Goal: Task Accomplishment & Management: Manage account settings

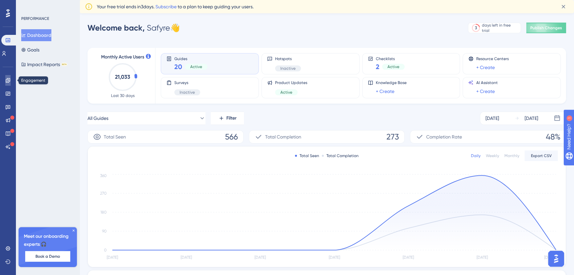
click at [11, 79] on link at bounding box center [7, 80] width 5 height 11
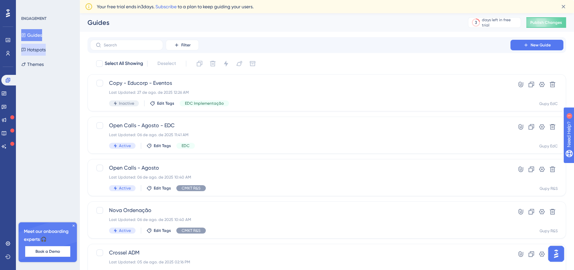
click at [40, 53] on button "Hotspots" at bounding box center [33, 50] width 25 height 12
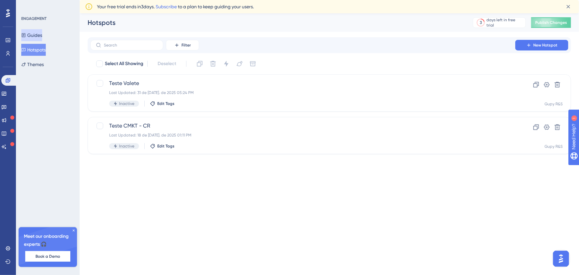
click at [36, 35] on button "Guides" at bounding box center [31, 35] width 21 height 12
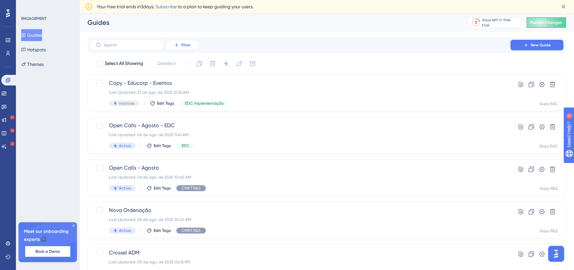
click at [188, 45] on span "Filter" at bounding box center [185, 44] width 9 height 5
click at [183, 61] on span "Tags" at bounding box center [180, 64] width 10 height 8
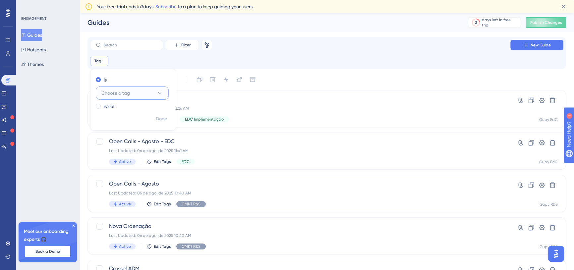
click at [136, 96] on button "Choose a tag" at bounding box center [132, 93] width 73 height 13
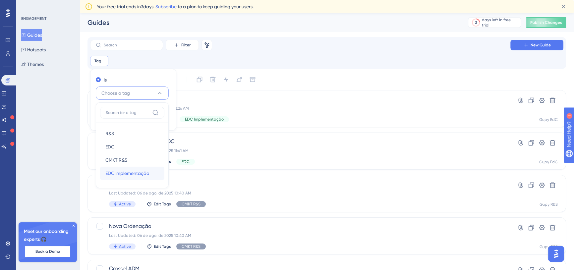
click at [123, 174] on span "EDC Implementação" at bounding box center [127, 173] width 44 height 8
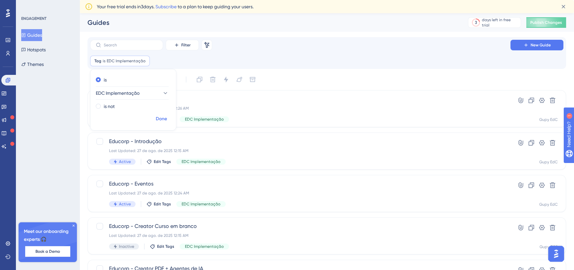
click at [159, 116] on span "Done" at bounding box center [161, 119] width 11 height 8
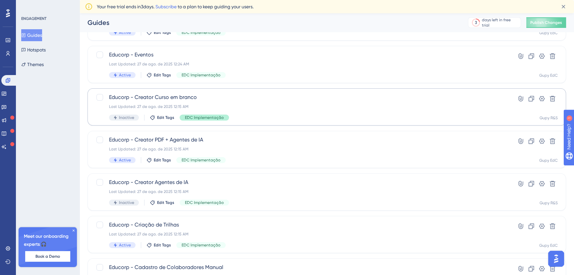
scroll to position [120, 0]
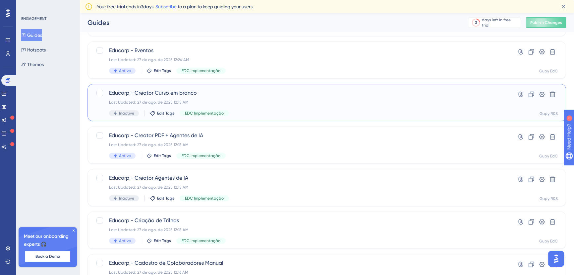
drag, startPoint x: 221, startPoint y: 97, endPoint x: 232, endPoint y: 105, distance: 13.5
click at [232, 105] on div "Educorp - Creator Curso [PERSON_NAME] Last Updated: 27 de ago. de 2025 12:15 AM…" at bounding box center [300, 102] width 383 height 27
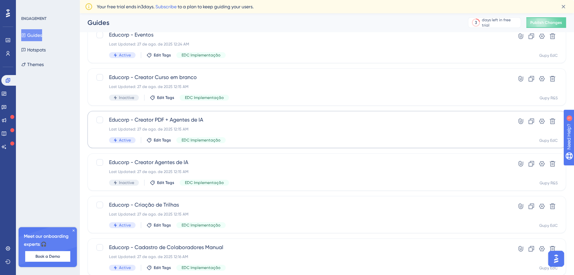
scroll to position [151, 0]
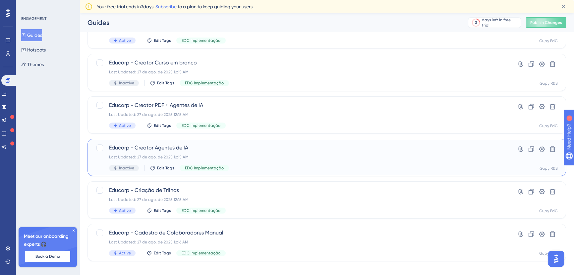
click at [219, 152] on div "Educorp - Creator Agentes de IA Last Updated: 27 de ago. de 2025 12:15 AM Inact…" at bounding box center [300, 157] width 383 height 27
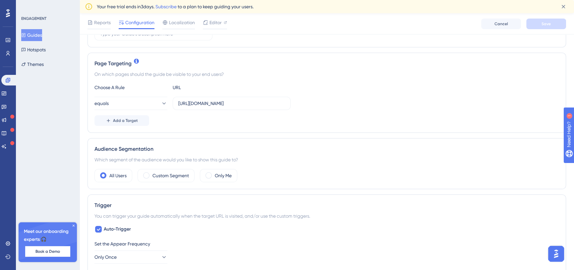
scroll to position [151, 0]
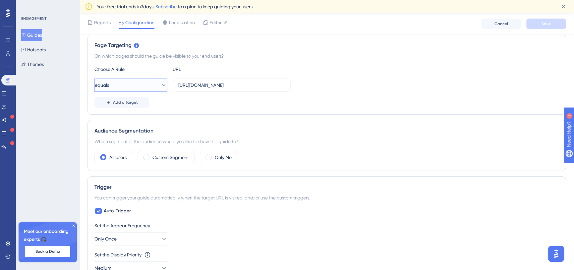
click at [133, 88] on button "equals" at bounding box center [130, 85] width 73 height 13
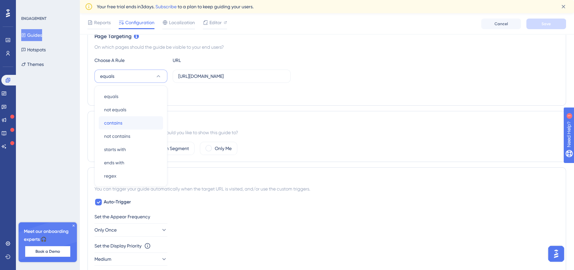
click at [127, 119] on div "contains contains" at bounding box center [131, 122] width 54 height 13
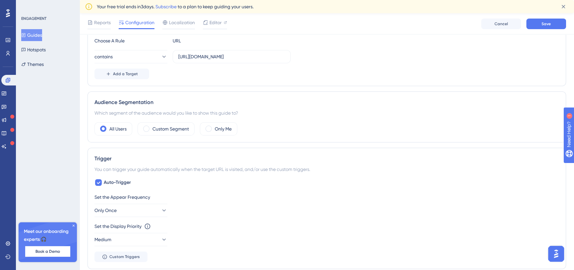
scroll to position [190, 0]
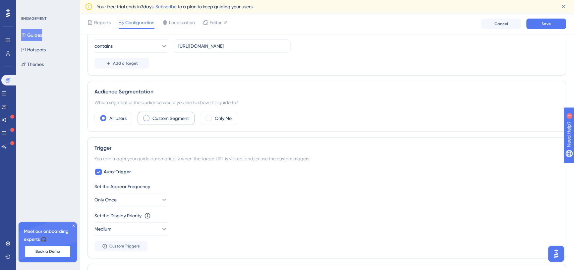
click at [156, 112] on div "Custom Segment" at bounding box center [166, 118] width 57 height 13
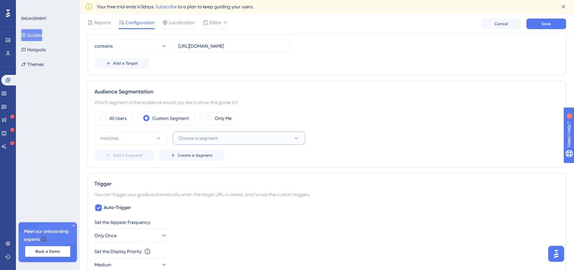
click at [198, 136] on span "Choose a segment" at bounding box center [197, 138] width 39 height 8
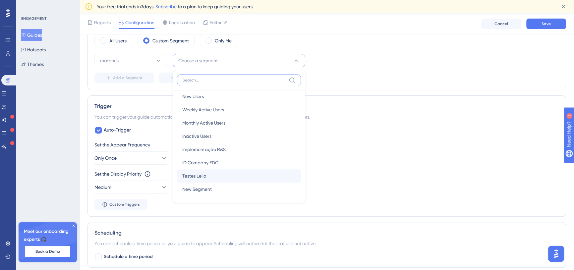
scroll to position [0, 0]
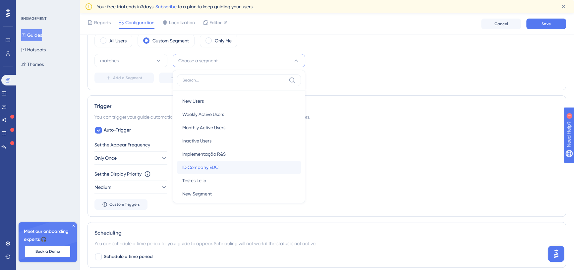
click at [225, 161] on div "ID Company EDC ID Company EDC" at bounding box center [238, 167] width 113 height 13
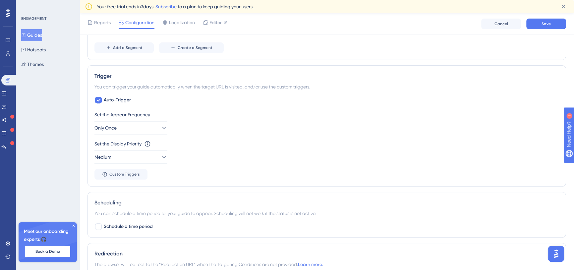
scroll to position [328, 0]
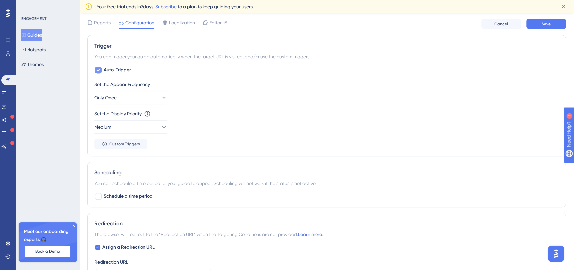
click at [99, 69] on icon at bounding box center [98, 69] width 4 height 5
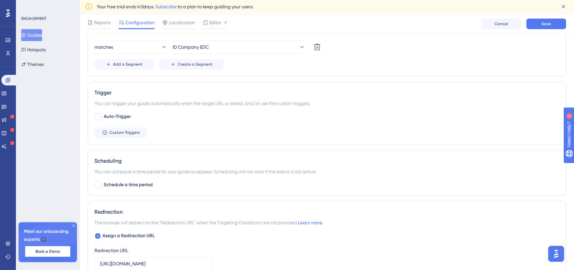
scroll to position [267, 0]
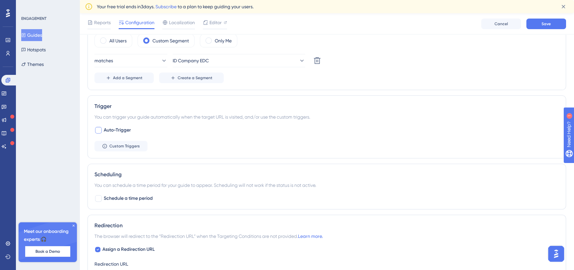
click at [97, 132] on div at bounding box center [98, 130] width 7 height 7
checkbox input "true"
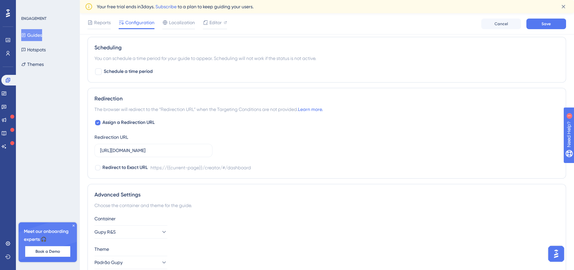
scroll to position [484, 0]
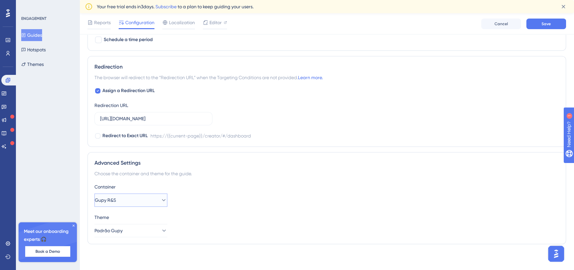
click at [153, 197] on button "Gupy R&S" at bounding box center [130, 200] width 73 height 13
click at [137, 219] on div "Gupy EdC Gupy EdC" at bounding box center [131, 220] width 54 height 13
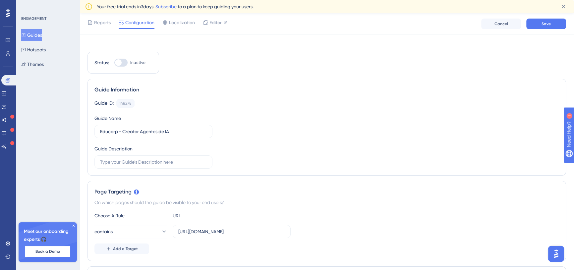
scroll to position [0, 0]
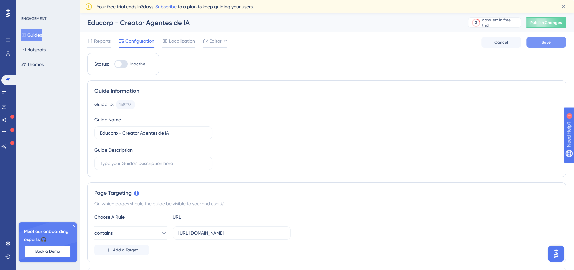
click at [531, 41] on button "Save" at bounding box center [546, 42] width 40 height 11
click at [10, 55] on icon at bounding box center [7, 53] width 5 height 5
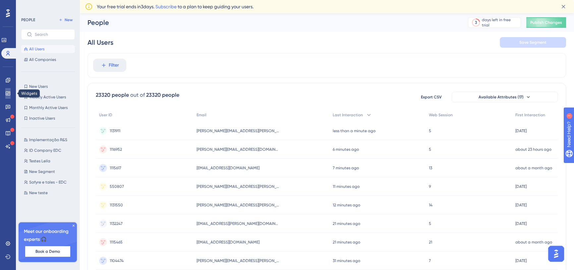
click at [8, 97] on link at bounding box center [7, 93] width 5 height 11
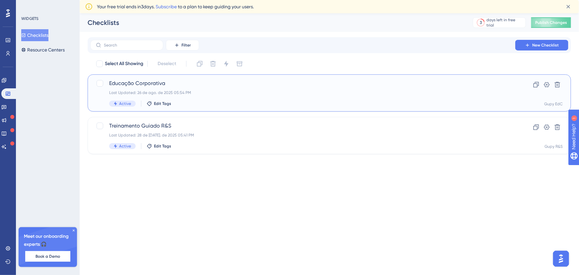
click at [259, 88] on div "Educação Corporativa Last Updated: 26 de ago. de 2025 05:54 PM Active Edit Tags" at bounding box center [302, 92] width 387 height 27
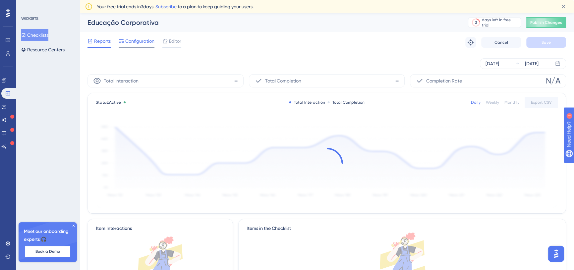
click at [145, 40] on span "Configuration" at bounding box center [139, 41] width 29 height 8
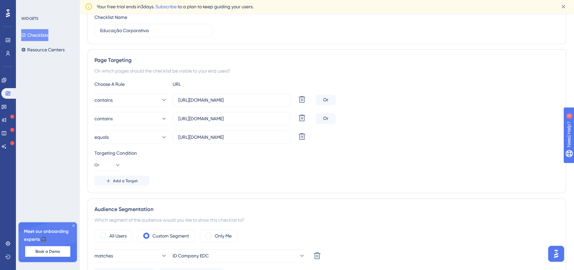
scroll to position [120, 0]
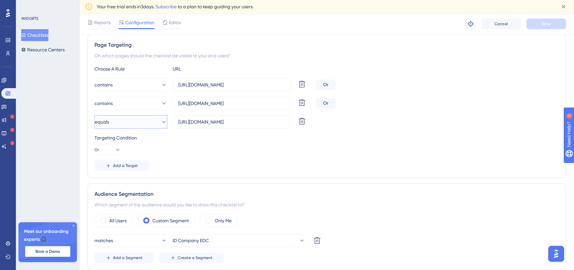
click at [141, 117] on button "equals" at bounding box center [130, 121] width 73 height 13
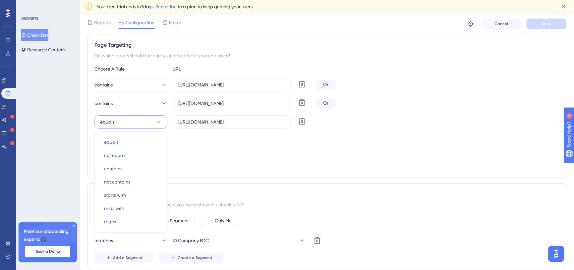
scroll to position [166, 0]
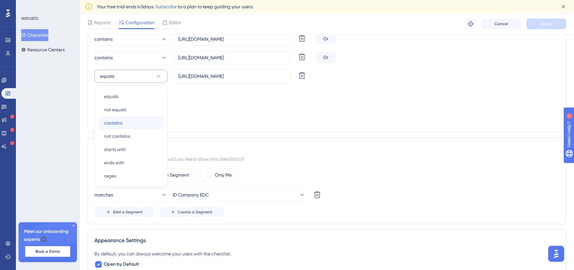
click at [129, 121] on div "contains contains" at bounding box center [131, 122] width 54 height 13
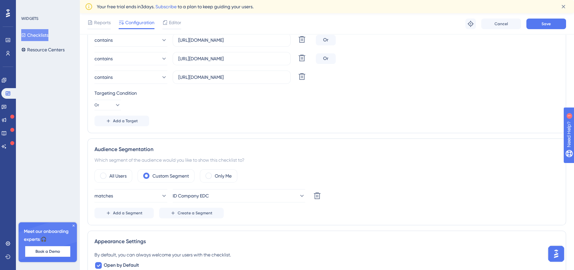
scroll to position [0, 0]
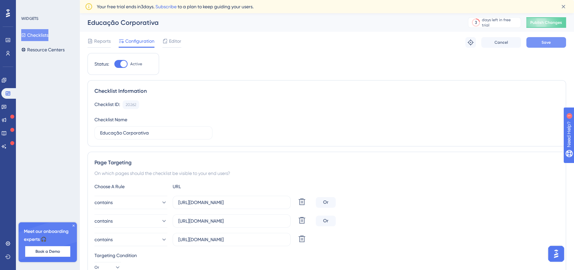
click at [546, 42] on span "Save" at bounding box center [546, 42] width 9 height 5
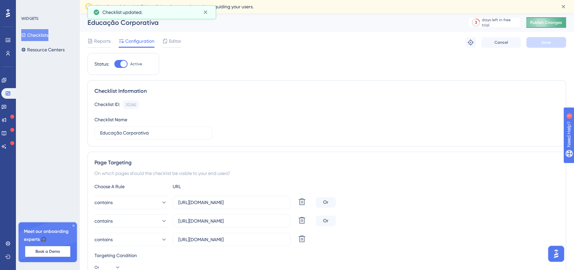
click at [547, 21] on span "Publish Changes" at bounding box center [546, 22] width 32 height 5
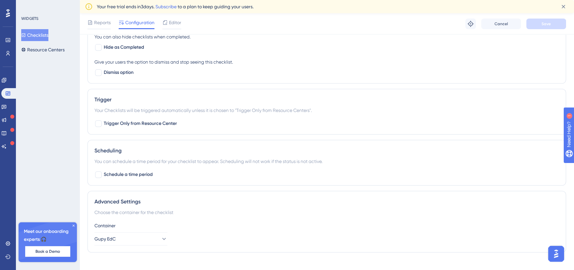
scroll to position [417, 0]
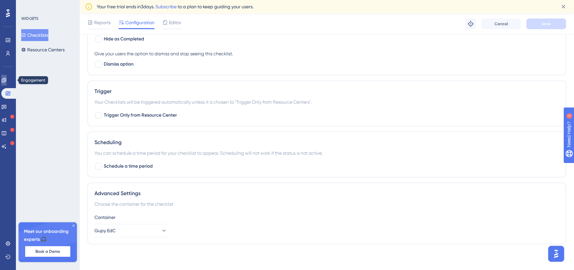
drag, startPoint x: 11, startPoint y: 79, endPoint x: 314, endPoint y: 0, distance: 313.4
click at [7, 79] on link at bounding box center [3, 80] width 5 height 11
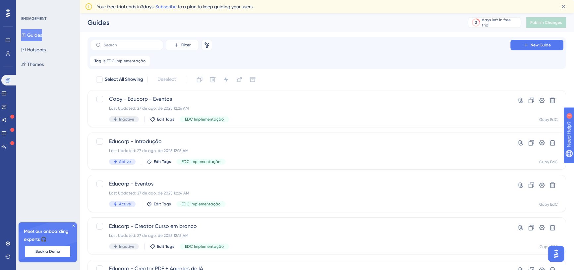
click at [6, 99] on div "Engagement Widgets Feedback Product Updates Knowledge Base AI Assistant" at bounding box center [7, 113] width 13 height 77
click at [6, 96] on link at bounding box center [3, 93] width 5 height 11
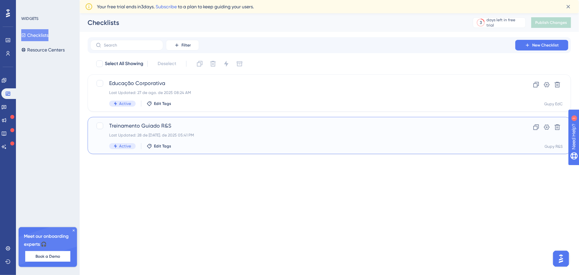
click at [249, 132] on div "Last Updated: 28 de [DATE]. de 2025 05:41 PM" at bounding box center [302, 134] width 387 height 5
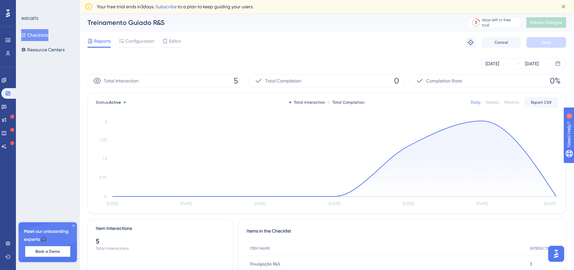
click at [168, 43] on div "Editor" at bounding box center [171, 41] width 19 height 8
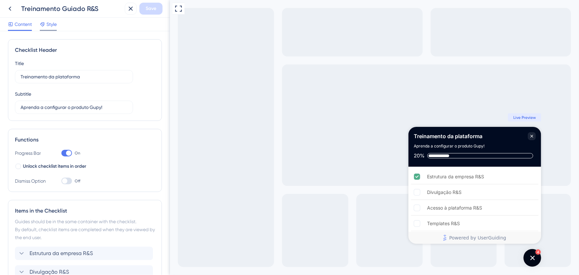
click at [54, 24] on span "Style" at bounding box center [51, 24] width 10 height 8
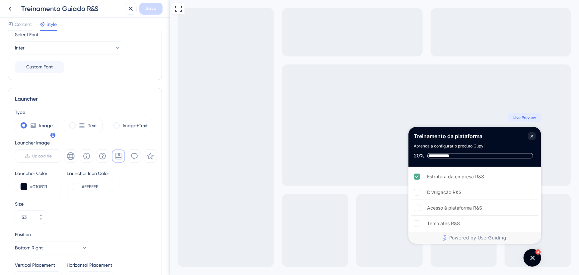
scroll to position [151, 0]
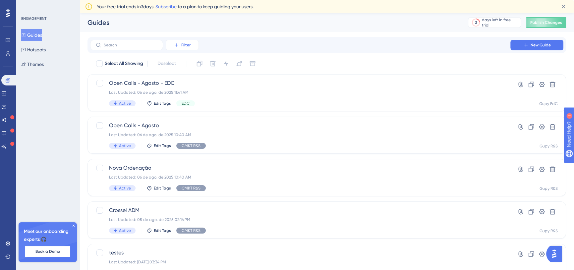
click at [173, 44] on button "Filter" at bounding box center [182, 45] width 33 height 11
click at [184, 60] on span "Tags" at bounding box center [180, 64] width 10 height 8
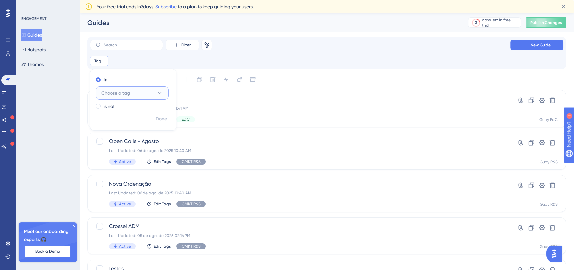
click at [141, 95] on button "Choose a tag" at bounding box center [132, 93] width 73 height 13
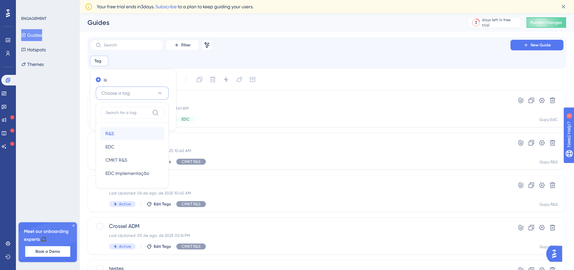
click at [139, 131] on div "R&S R&S" at bounding box center [132, 133] width 54 height 13
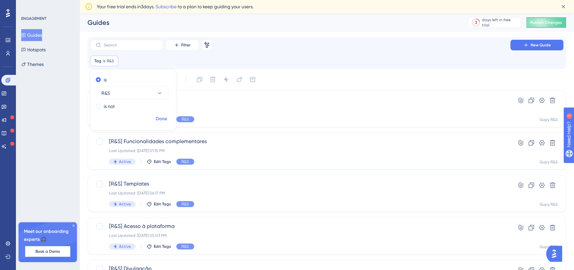
click at [160, 119] on span "Done" at bounding box center [161, 119] width 11 height 8
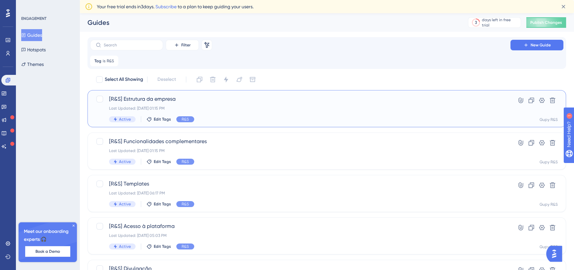
click at [241, 110] on div "Last Updated: 23 de jul. de 2025 01:15 PM" at bounding box center [300, 108] width 383 height 5
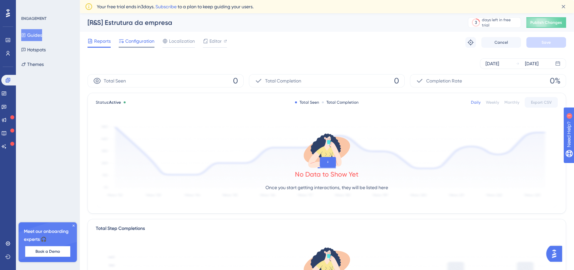
click at [142, 43] on span "Configuration" at bounding box center [139, 41] width 29 height 8
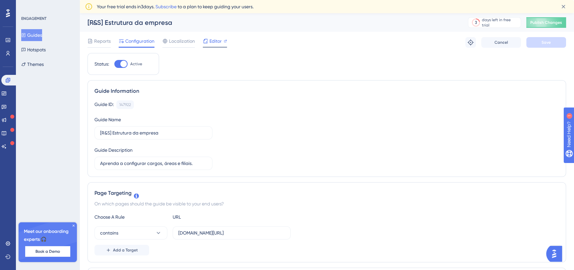
click at [207, 43] on icon at bounding box center [206, 41] width 4 height 4
click at [7, 90] on link at bounding box center [3, 93] width 5 height 11
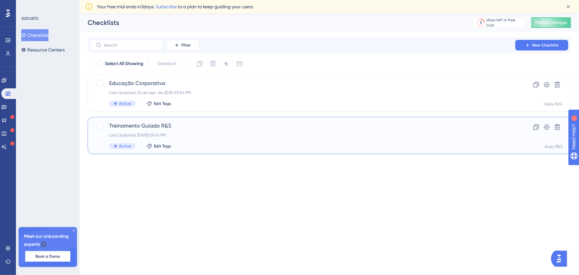
click at [234, 131] on div "Treinamento Guiado R&S Last Updated: 28 de jul. de 2025 05:41 PM Active Edit Ta…" at bounding box center [302, 135] width 387 height 27
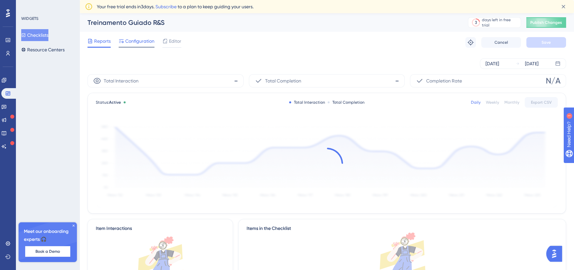
click at [136, 46] on div "Configuration" at bounding box center [137, 42] width 36 height 11
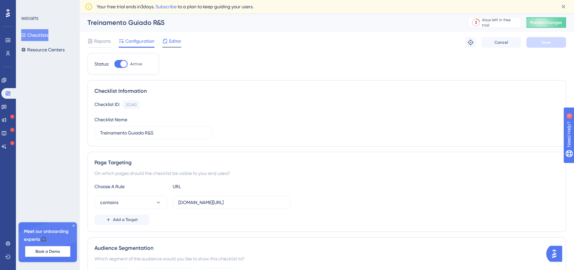
click at [176, 39] on span "Editor" at bounding box center [175, 41] width 12 height 8
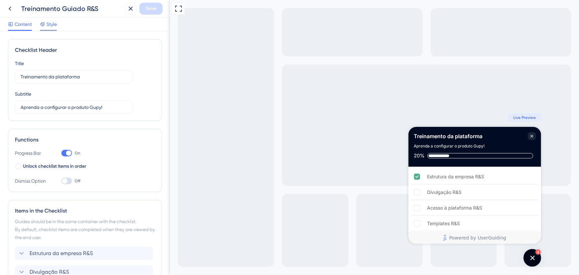
click at [48, 27] on span "Style" at bounding box center [51, 24] width 10 height 8
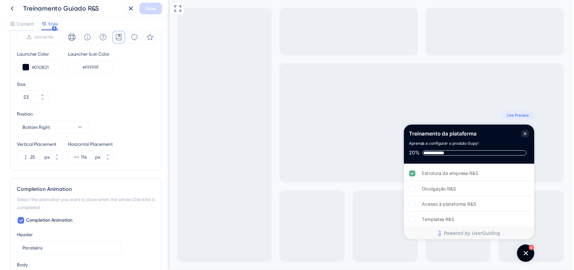
scroll to position [234, 0]
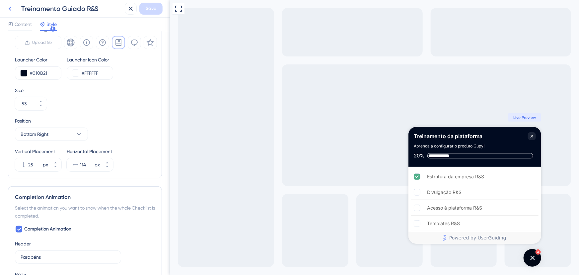
click at [10, 12] on icon at bounding box center [10, 9] width 8 height 8
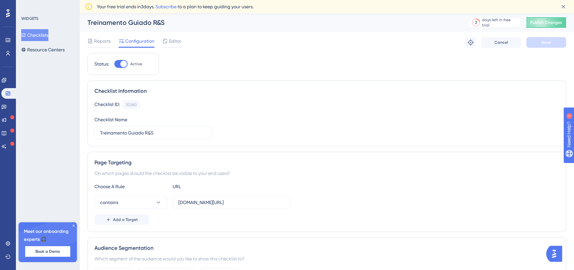
click at [43, 37] on button "Checklists" at bounding box center [34, 35] width 27 height 12
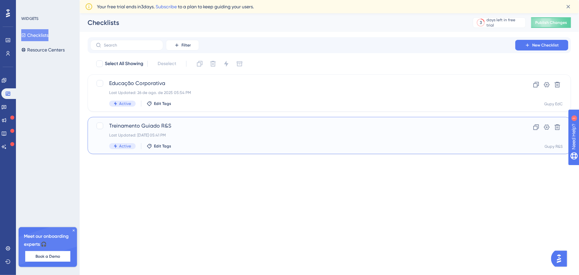
click at [211, 132] on div "Last Updated: 28 de [DATE]. de 2025 05:41 PM" at bounding box center [302, 134] width 387 height 5
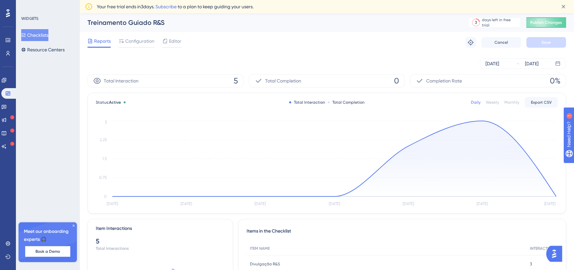
click at [44, 31] on button "Checklists" at bounding box center [34, 35] width 27 height 12
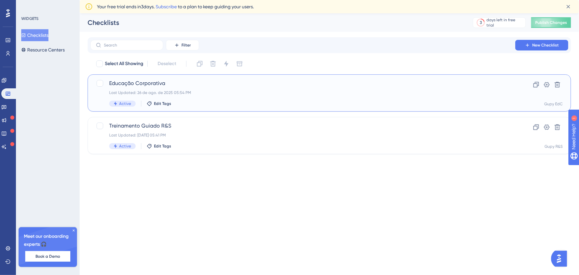
click at [218, 86] on span "Educação Corporativa" at bounding box center [302, 83] width 387 height 8
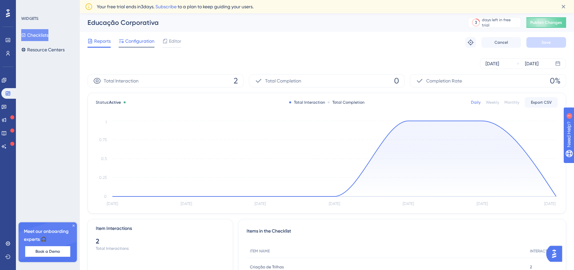
click at [132, 39] on span "Configuration" at bounding box center [139, 41] width 29 height 8
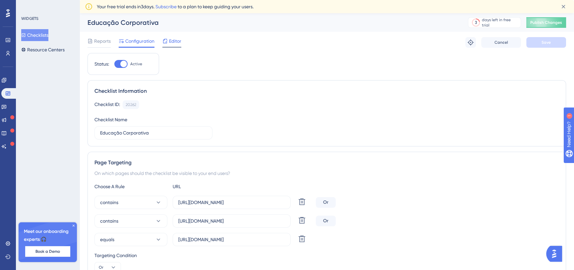
click at [178, 40] on span "Editor" at bounding box center [175, 41] width 12 height 8
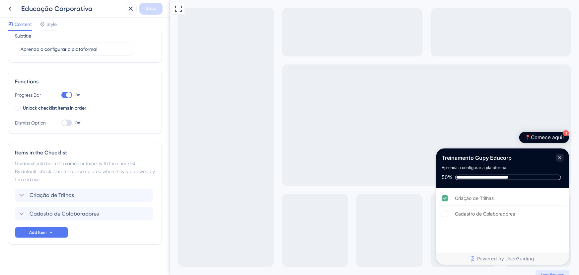
scroll to position [62, 0]
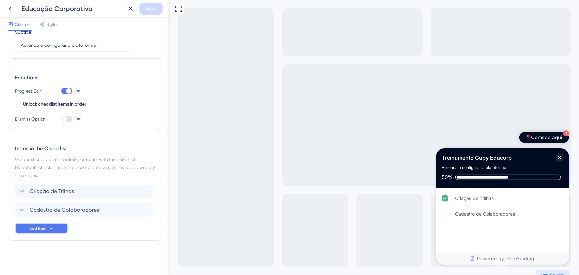
click at [56, 225] on button "Add Item" at bounding box center [41, 228] width 53 height 11
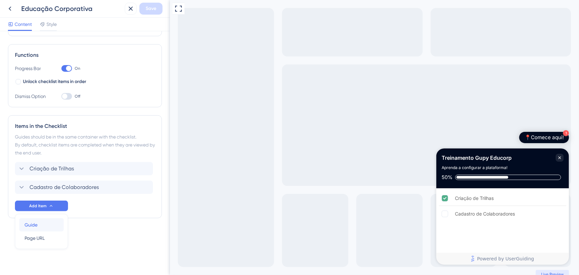
click at [44, 223] on div "Guide Guide" at bounding box center [42, 224] width 34 height 13
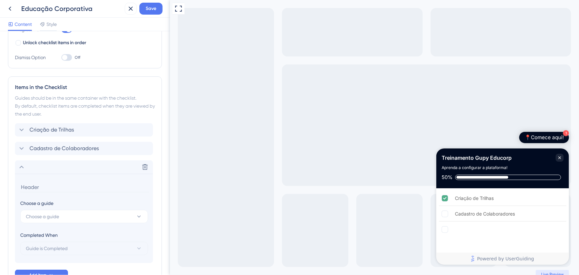
scroll to position [169, 0]
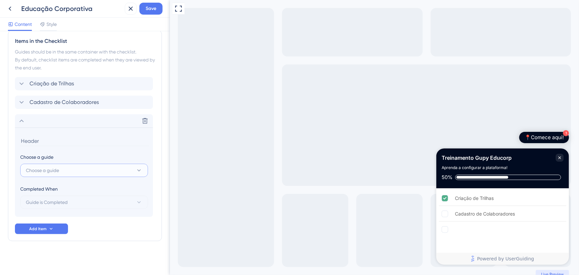
click at [65, 173] on button "Choose a guide" at bounding box center [84, 169] width 128 height 13
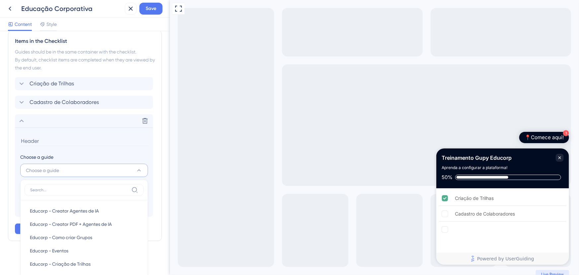
scroll to position [214, 0]
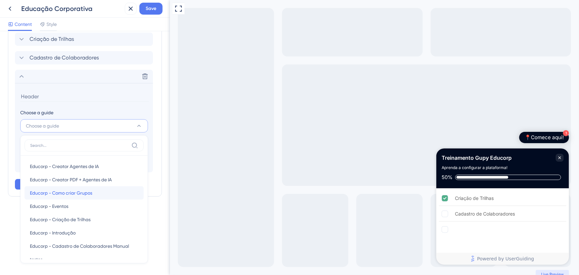
click at [63, 192] on span "Educorp - Como criar Grupos" at bounding box center [61, 193] width 62 height 8
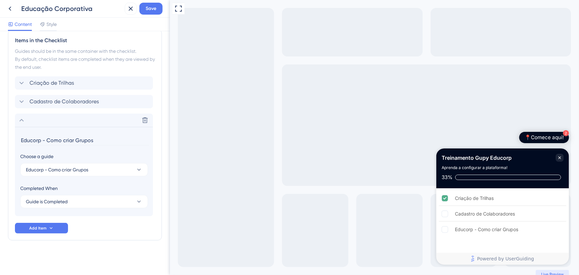
scroll to position [169, 0]
drag, startPoint x: 103, startPoint y: 139, endPoint x: 22, endPoint y: 139, distance: 80.6
click at [22, 139] on input "Educorp - Como criar Grupos" at bounding box center [84, 141] width 129 height 10
type input "E"
type input "Criação de Grupos"
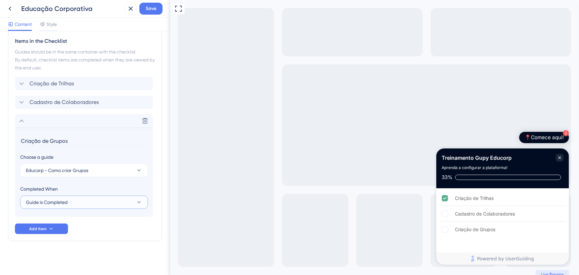
click at [70, 203] on button "Guide is Completed" at bounding box center [84, 201] width 128 height 13
click at [61, 234] on span "Goal is Reached" at bounding box center [47, 235] width 35 height 8
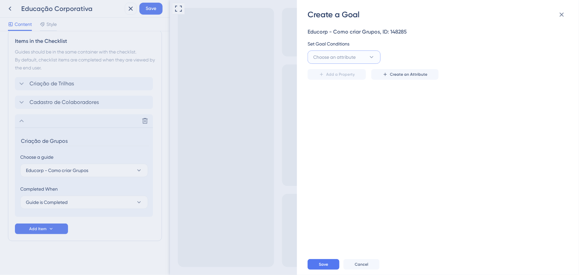
click at [351, 61] on span "Choose an attribute" at bounding box center [334, 57] width 42 height 8
click at [66, 125] on div "Create a Goal Educorp - Como criar Grupos, ID: 148285 Set Goal Conditions Choos…" at bounding box center [289, 137] width 579 height 275
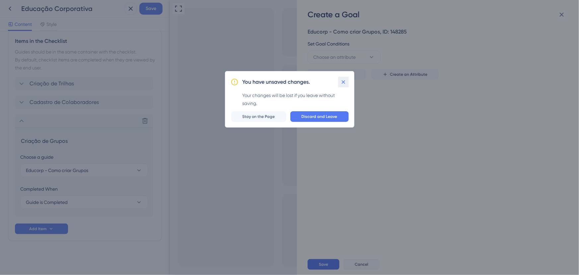
click at [340, 84] on icon at bounding box center [343, 82] width 7 height 7
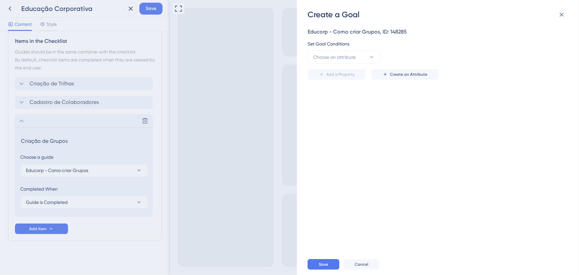
click at [23, 104] on div "Create a Goal Educorp - Como criar Grupos, ID: 148285 Set Goal Conditions Choos…" at bounding box center [289, 137] width 579 height 275
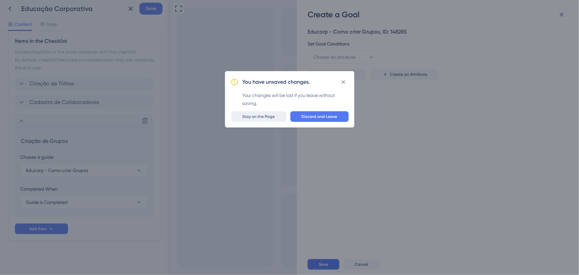
click at [255, 118] on span "Stay on the Page" at bounding box center [258, 116] width 32 height 5
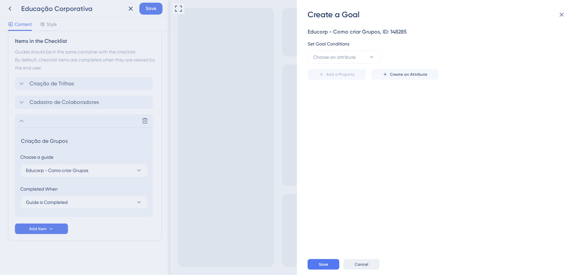
click at [357, 265] on span "Cancel" at bounding box center [361, 263] width 14 height 5
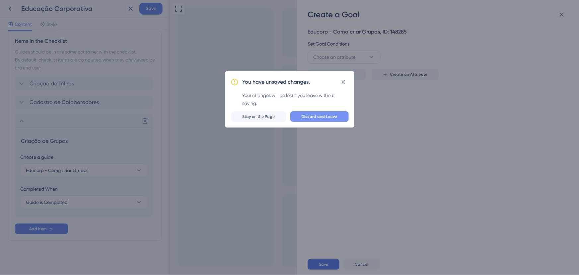
click at [308, 116] on span "Discard and Leave" at bounding box center [319, 116] width 36 height 5
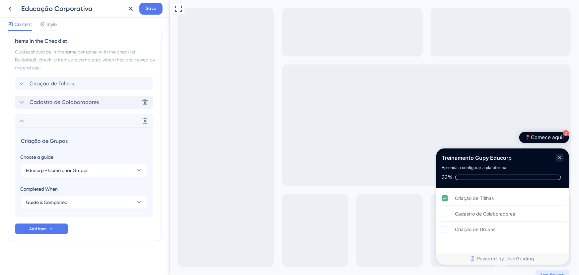
click at [20, 104] on icon at bounding box center [22, 102] width 8 height 8
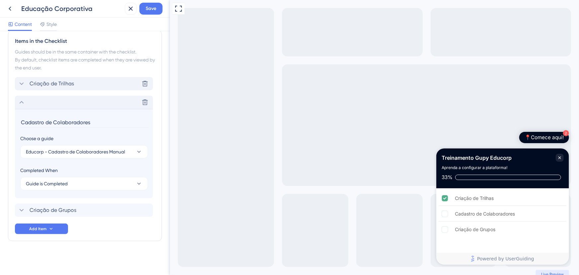
click at [22, 81] on icon at bounding box center [22, 84] width 8 height 8
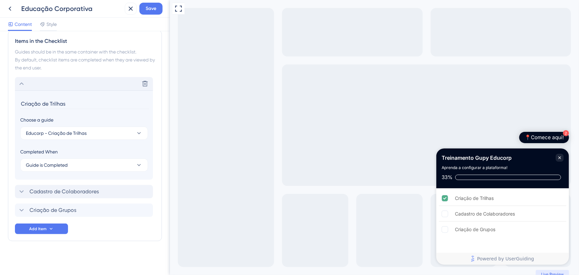
click at [22, 81] on icon at bounding box center [22, 84] width 8 height 8
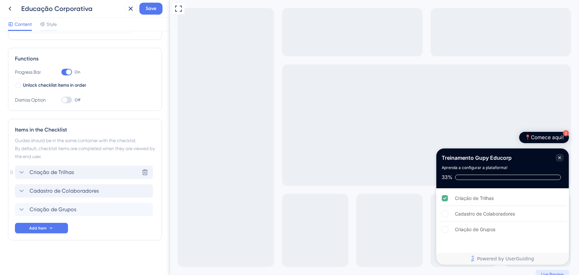
scroll to position [80, 0]
click at [32, 226] on span "Add Item" at bounding box center [37, 228] width 17 height 5
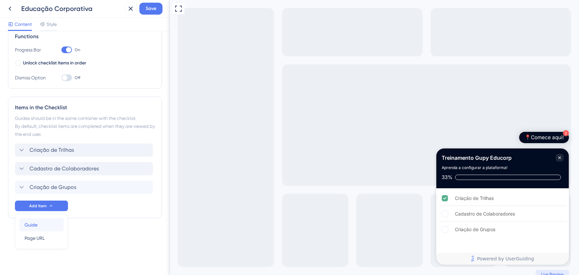
click at [51, 219] on div "Guide Guide" at bounding box center [42, 224] width 34 height 13
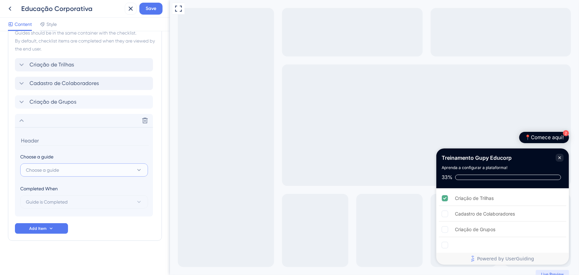
click at [51, 168] on span "Choose a guide" at bounding box center [42, 170] width 33 height 8
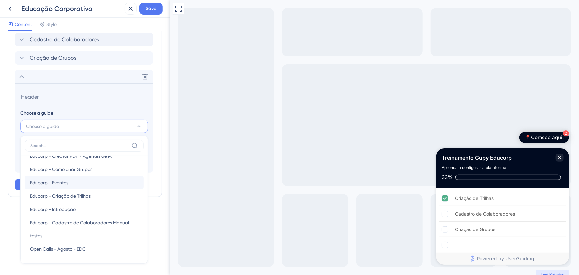
scroll to position [0, 0]
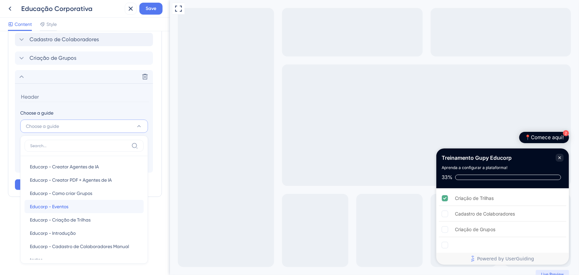
click at [83, 206] on div "Educorp - Eventos Educorp - Eventos" at bounding box center [84, 206] width 108 height 13
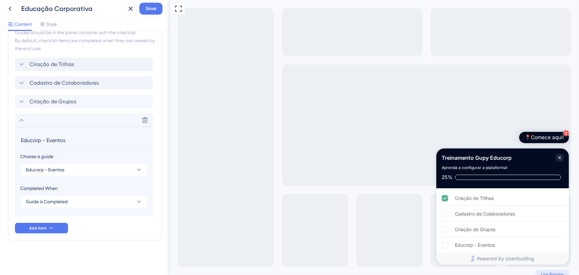
scroll to position [188, 0]
click at [46, 169] on span "Educorp - Eventos" at bounding box center [45, 170] width 38 height 8
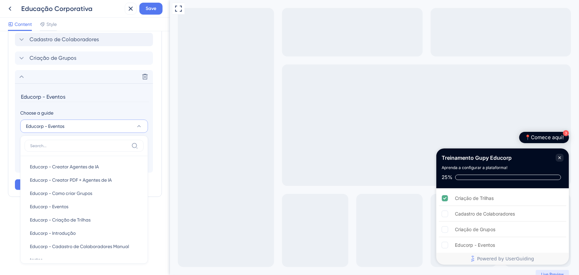
click at [70, 125] on button "Educorp - Eventos" at bounding box center [84, 125] width 128 height 13
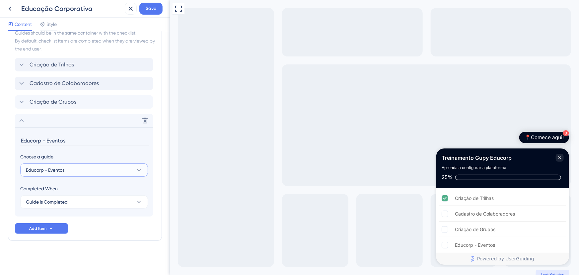
click at [54, 168] on span "Educorp - Eventos" at bounding box center [45, 170] width 38 height 8
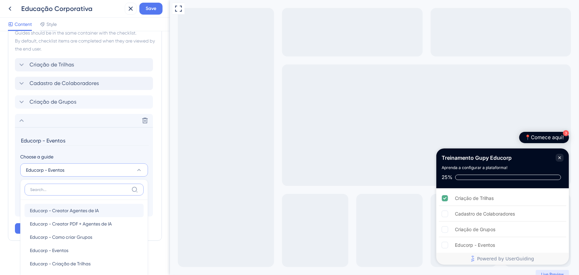
scroll to position [232, 0]
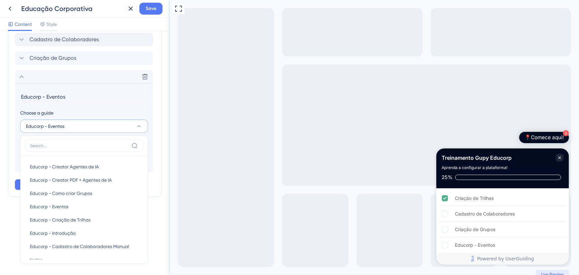
click at [78, 128] on button "Educorp - Eventos" at bounding box center [84, 125] width 128 height 13
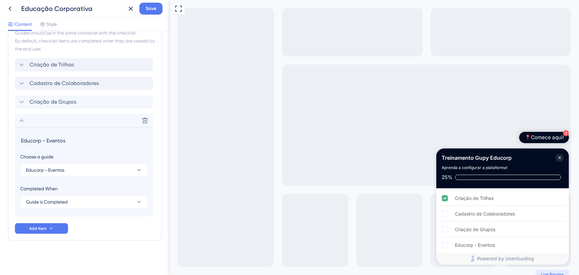
click at [76, 139] on input "Educorp - Eventos" at bounding box center [84, 140] width 129 height 10
drag, startPoint x: 76, startPoint y: 139, endPoint x: 18, endPoint y: 139, distance: 58.3
click at [18, 139] on section "Educorp - Eventos Choose a guide Educorp - Eventos Completed When Guide is Comp…" at bounding box center [84, 171] width 138 height 89
type input "Criação de Eventos"
click at [20, 119] on icon at bounding box center [22, 120] width 8 height 8
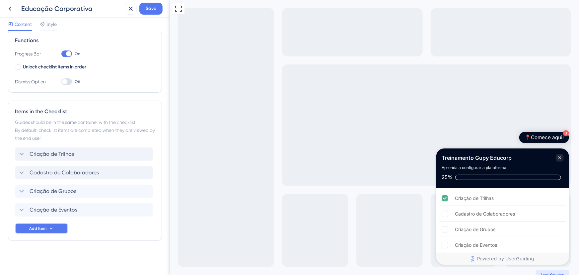
click at [51, 229] on icon at bounding box center [50, 227] width 5 height 5
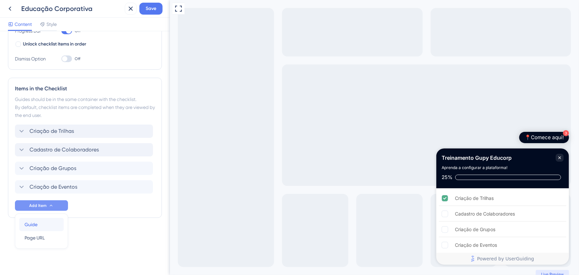
click at [42, 226] on div "Guide Guide" at bounding box center [42, 223] width 34 height 13
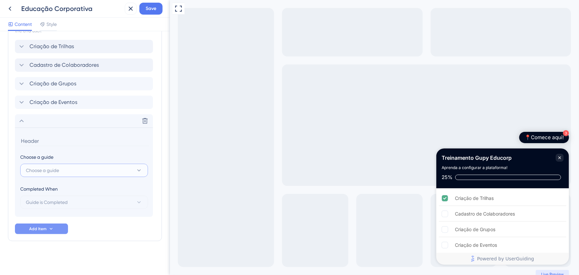
click at [78, 173] on button "Choose a guide" at bounding box center [84, 169] width 128 height 13
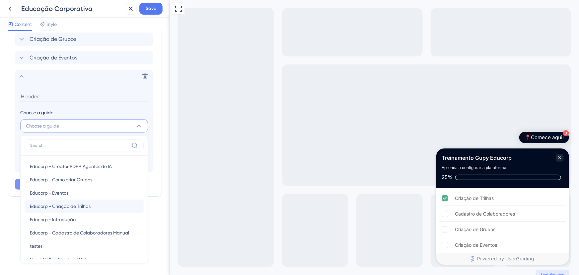
scroll to position [24, 0]
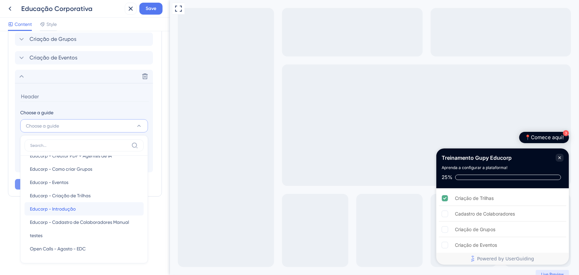
click at [79, 211] on div "Educorp - Introdução Educorp - Introdução" at bounding box center [84, 208] width 108 height 13
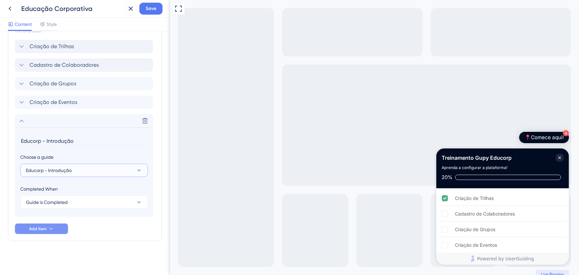
click at [91, 169] on button "Educorp - Introdução" at bounding box center [84, 169] width 128 height 13
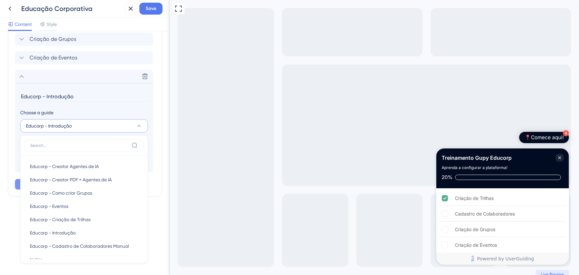
click at [87, 111] on div "Choose a guide" at bounding box center [83, 112] width 127 height 8
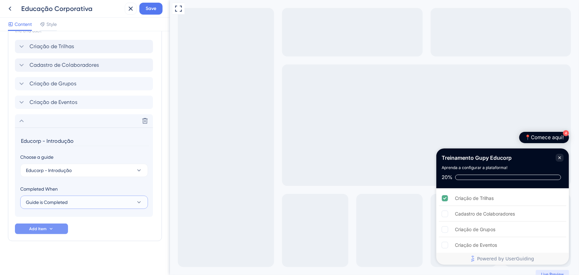
click at [74, 200] on button "Guide is Completed" at bounding box center [84, 201] width 128 height 13
click at [63, 141] on input "Educorp - Introdução" at bounding box center [84, 141] width 129 height 10
drag, startPoint x: 73, startPoint y: 140, endPoint x: 21, endPoint y: 140, distance: 51.7
click at [21, 140] on input "Educorp - Introdução" at bounding box center [84, 141] width 129 height 10
type input "Introdução ao treinamento"
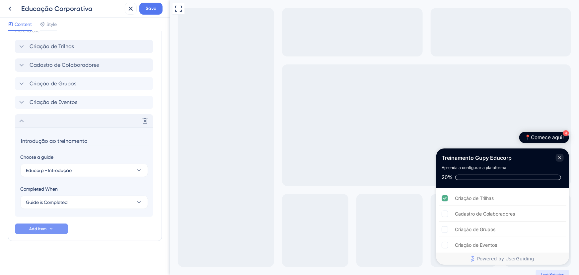
click at [119, 126] on div "Delete" at bounding box center [84, 120] width 138 height 13
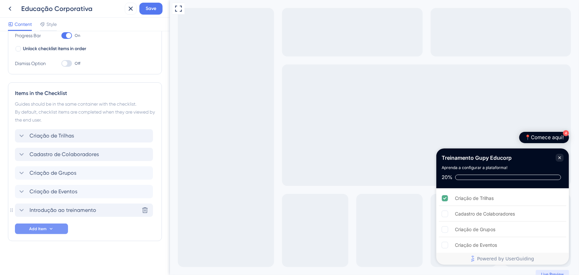
click at [69, 208] on span "Introdução ao treinamento" at bounding box center [63, 210] width 67 height 8
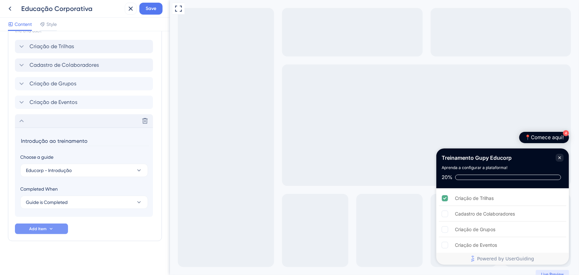
click at [23, 120] on icon at bounding box center [22, 121] width 8 height 8
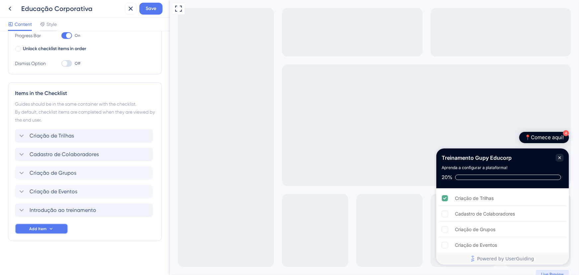
click at [50, 229] on icon at bounding box center [50, 228] width 5 height 5
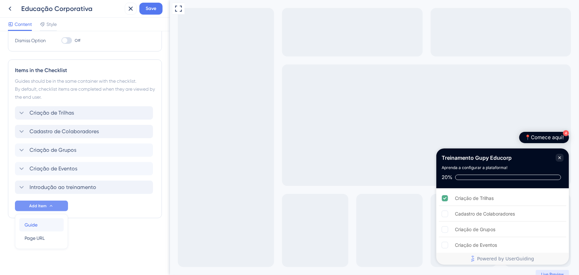
click at [49, 219] on div "Guide Guide" at bounding box center [42, 224] width 34 height 13
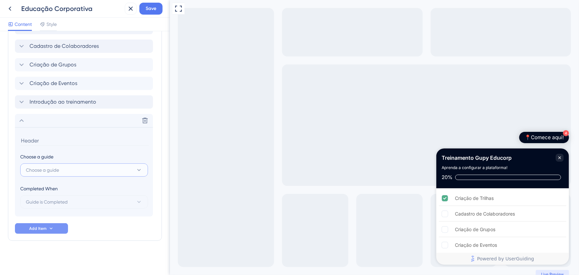
click at [77, 167] on button "Choose a guide" at bounding box center [84, 169] width 128 height 13
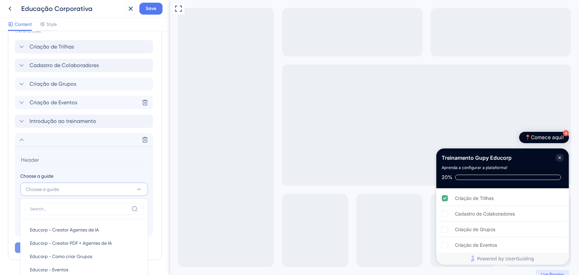
scroll to position [179, 0]
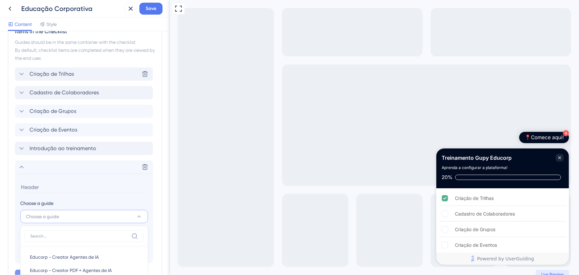
drag, startPoint x: 107, startPoint y: 145, endPoint x: 106, endPoint y: 78, distance: 67.0
click at [106, 78] on div "Criação de Trilhas Delete Cadastro de Colaboradores Criação de Grupos Criação d…" at bounding box center [85, 164] width 140 height 195
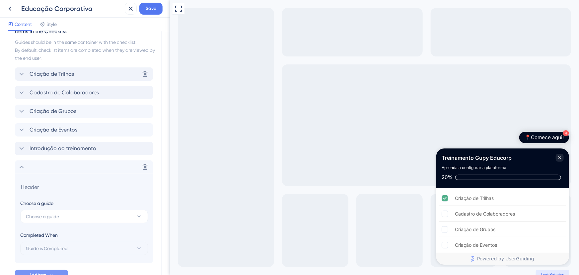
drag, startPoint x: 104, startPoint y: 147, endPoint x: 103, endPoint y: 76, distance: 71.0
click at [103, 76] on div "Criação de Trilhas Delete Cadastro de Colaboradores Criação de Grupos Criação d…" at bounding box center [85, 164] width 140 height 195
drag, startPoint x: 103, startPoint y: 75, endPoint x: 101, endPoint y: 156, distance: 81.6
click at [101, 156] on div "Criação de Trilhas Cadastro de Colaboradores Criação de Grupos Criação de Event…" at bounding box center [85, 164] width 140 height 195
click at [24, 167] on icon at bounding box center [22, 167] width 8 height 8
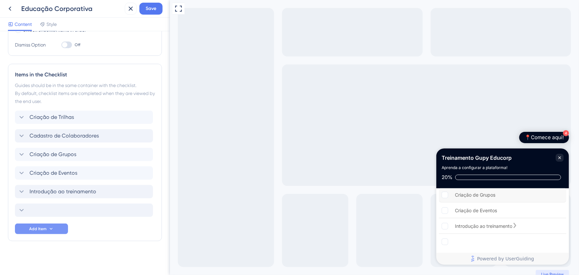
scroll to position [0, 0]
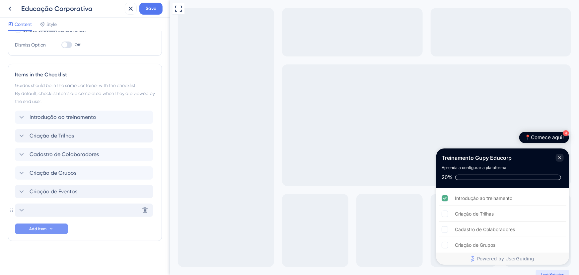
click at [34, 211] on div "Delete" at bounding box center [84, 209] width 138 height 13
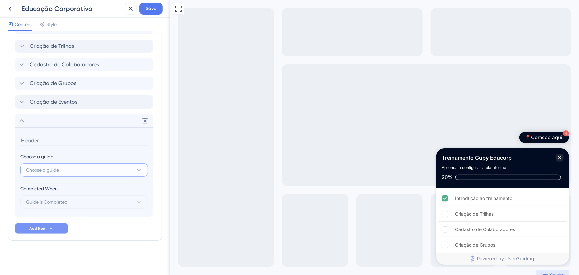
click at [44, 174] on button "Choose a guide" at bounding box center [84, 169] width 128 height 13
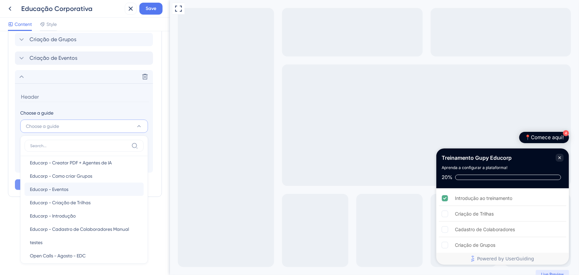
scroll to position [24, 0]
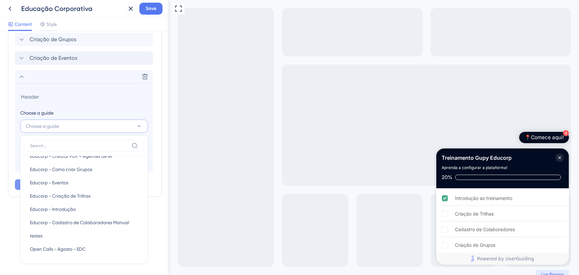
click at [14, 244] on div "Checklist Header Title Treinamento Gupy Educorp Subtitle Aprenda a configurar a…" at bounding box center [85, 152] width 170 height 243
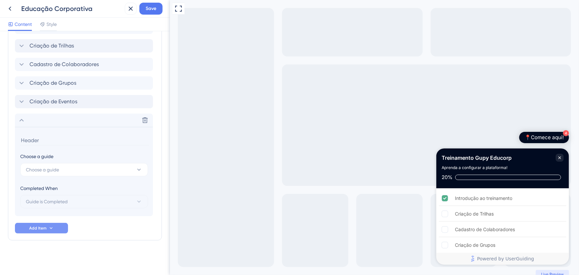
scroll to position [225, 0]
click at [147, 119] on icon at bounding box center [145, 120] width 7 height 7
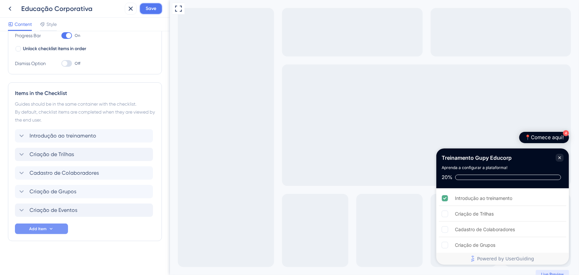
click at [146, 6] on span "Save" at bounding box center [151, 9] width 11 height 8
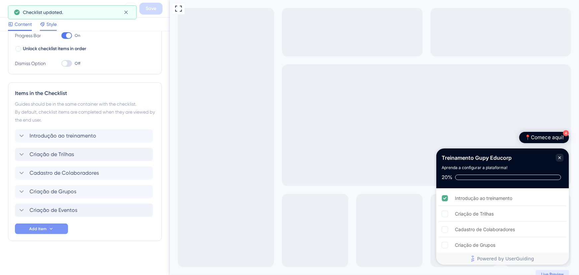
click at [52, 21] on span "Style" at bounding box center [51, 24] width 10 height 8
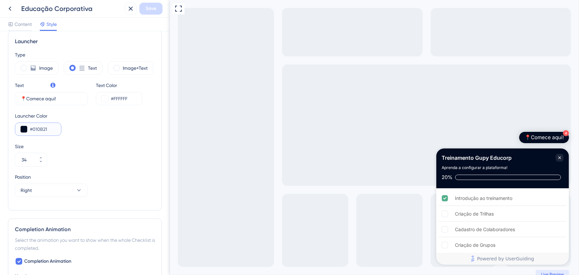
click at [46, 130] on input "#010B21" at bounding box center [43, 129] width 26 height 8
click at [25, 128] on button at bounding box center [24, 129] width 7 height 7
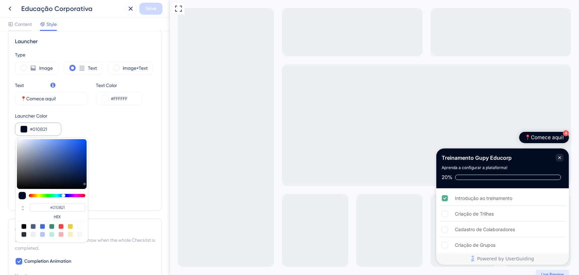
click at [43, 225] on div at bounding box center [42, 225] width 5 height 5
type input "#4169f0"
type input "#4169F0"
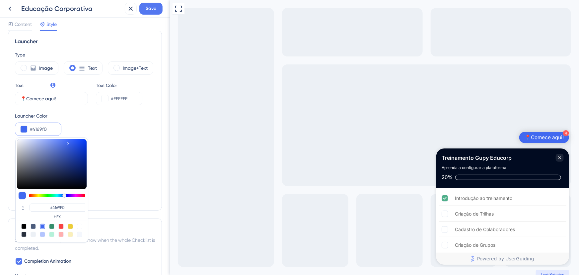
click at [106, 155] on div "Size 34" at bounding box center [85, 154] width 140 height 24
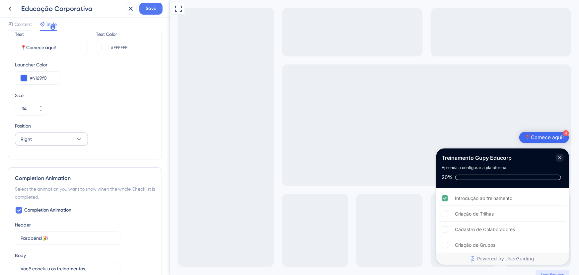
scroll to position [238, 0]
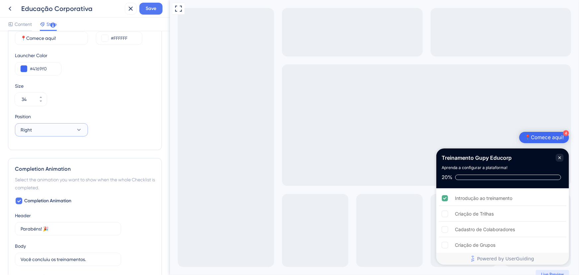
click at [62, 133] on button "Right" at bounding box center [51, 129] width 73 height 13
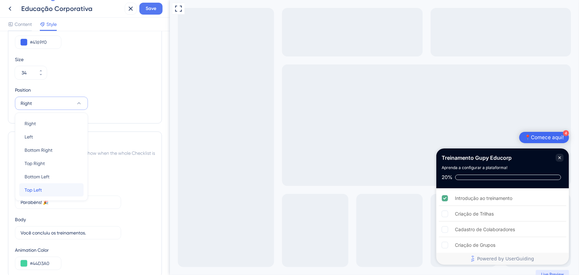
click at [56, 186] on div "Top Left Top Left" at bounding box center [52, 189] width 54 height 13
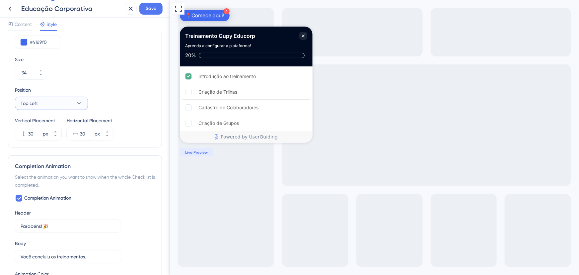
click at [49, 105] on button "Top Left" at bounding box center [51, 102] width 73 height 13
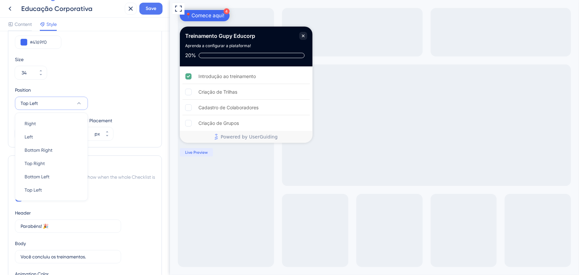
scroll to position [267, 0]
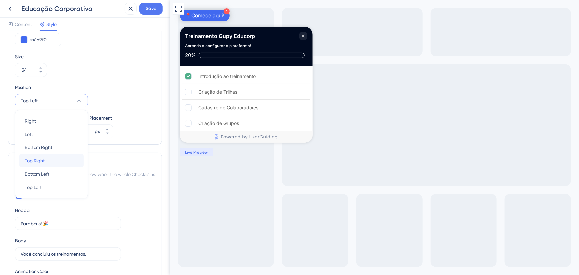
click at [52, 164] on div "Top Right Top Right" at bounding box center [52, 160] width 54 height 13
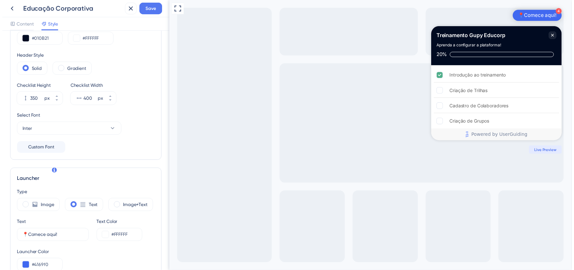
scroll to position [90, 0]
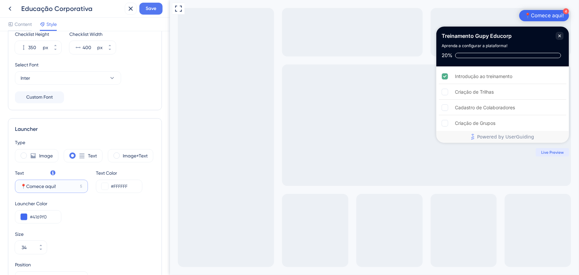
click at [23, 185] on input "📍Comece aqui!" at bounding box center [49, 185] width 57 height 7
drag, startPoint x: 23, startPoint y: 186, endPoint x: 17, endPoint y: 186, distance: 6.3
click at [17, 186] on label "📍Comece aqui! 5" at bounding box center [51, 185] width 73 height 13
click at [21, 186] on input "📍Comece aqui!" at bounding box center [49, 185] width 57 height 7
click at [23, 186] on input "📍Comece aqui!" at bounding box center [49, 185] width 57 height 7
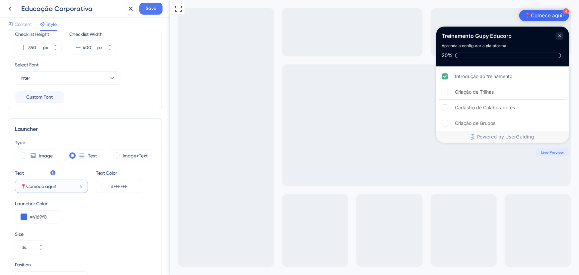
click at [24, 186] on input "📍Comece aqui!" at bounding box center [49, 185] width 57 height 7
click at [62, 189] on input "📍Comece aqui!" at bounding box center [49, 185] width 57 height 7
type input "📍Comece aqui! 👋🏻"
click at [148, 13] on button "Save" at bounding box center [150, 9] width 23 height 12
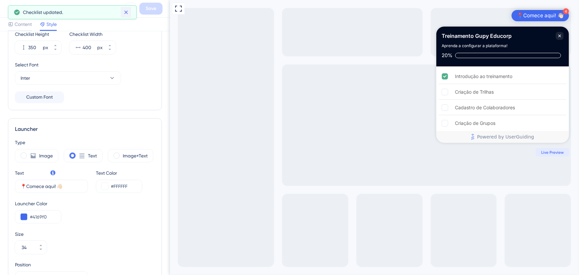
click at [128, 11] on icon at bounding box center [126, 12] width 7 height 7
click at [12, 7] on icon at bounding box center [10, 9] width 8 height 8
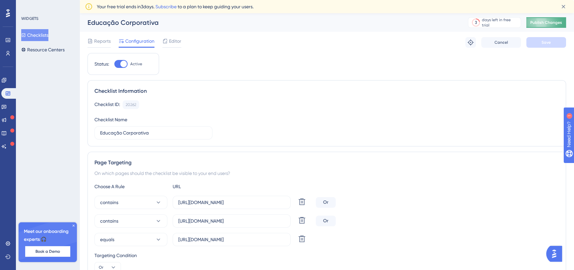
click at [541, 27] on button "Publish Changes" at bounding box center [546, 22] width 40 height 11
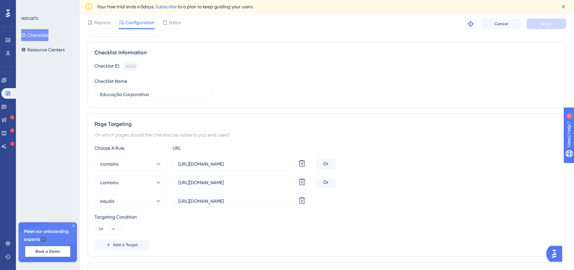
scroll to position [30, 0]
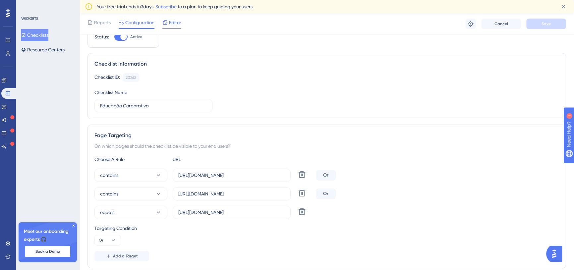
click at [173, 20] on span "Editor" at bounding box center [175, 23] width 12 height 8
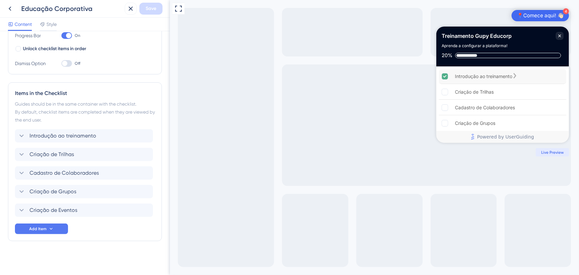
click at [554, 76] on div "Introdução ao treinamento" at bounding box center [501, 76] width 127 height 15
click at [10, 10] on icon at bounding box center [10, 9] width 3 height 4
